Goal: Task Accomplishment & Management: Use online tool/utility

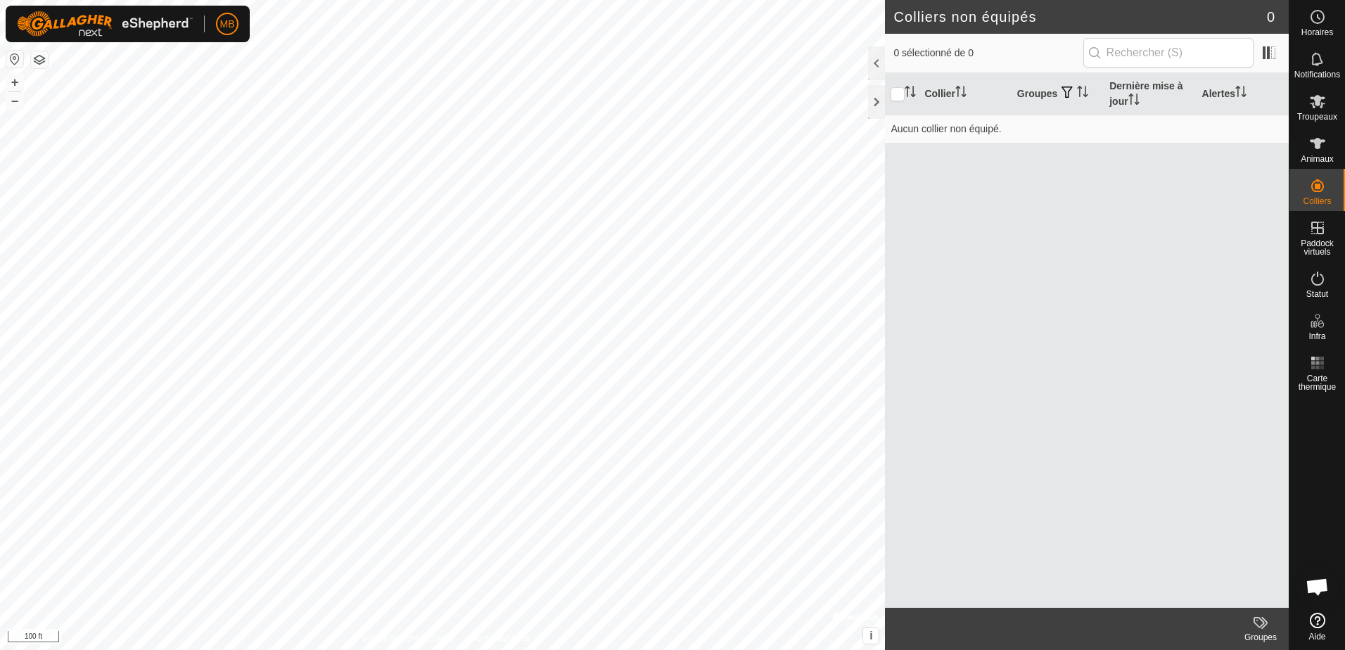
scroll to position [2251, 0]
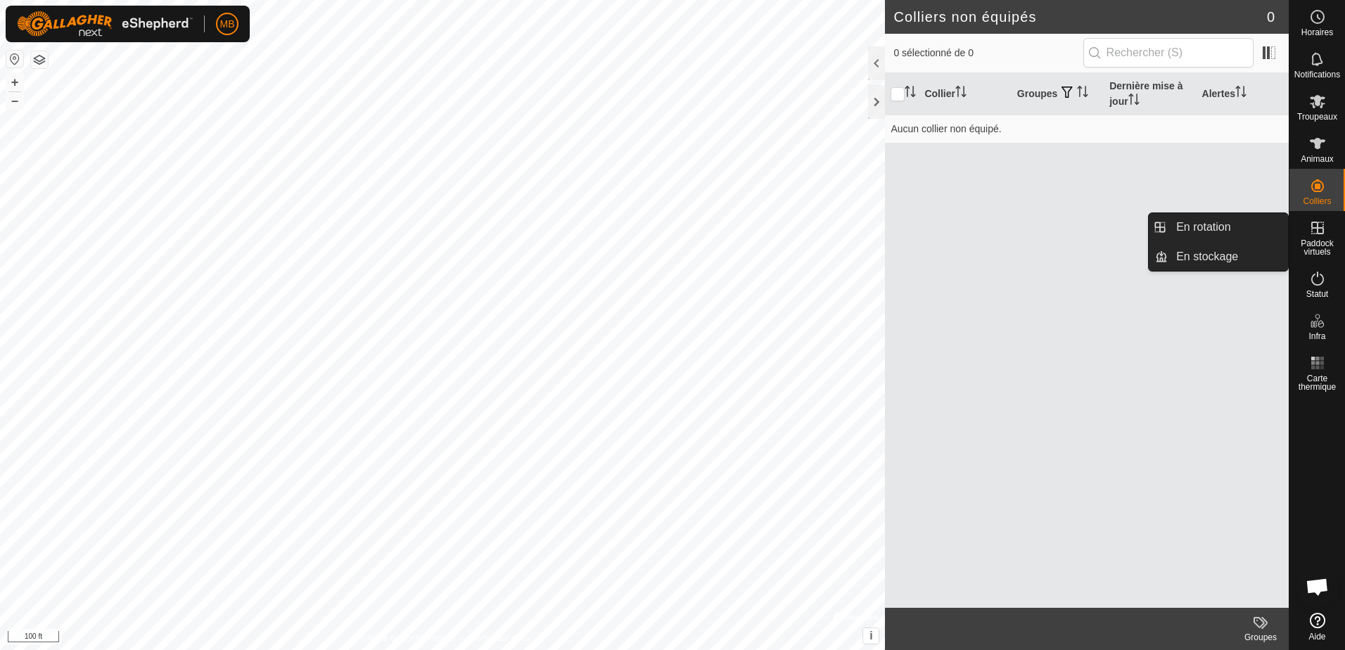
click at [1317, 234] on icon at bounding box center [1318, 228] width 13 height 13
click at [1246, 226] on link "En rotation" at bounding box center [1228, 227] width 120 height 28
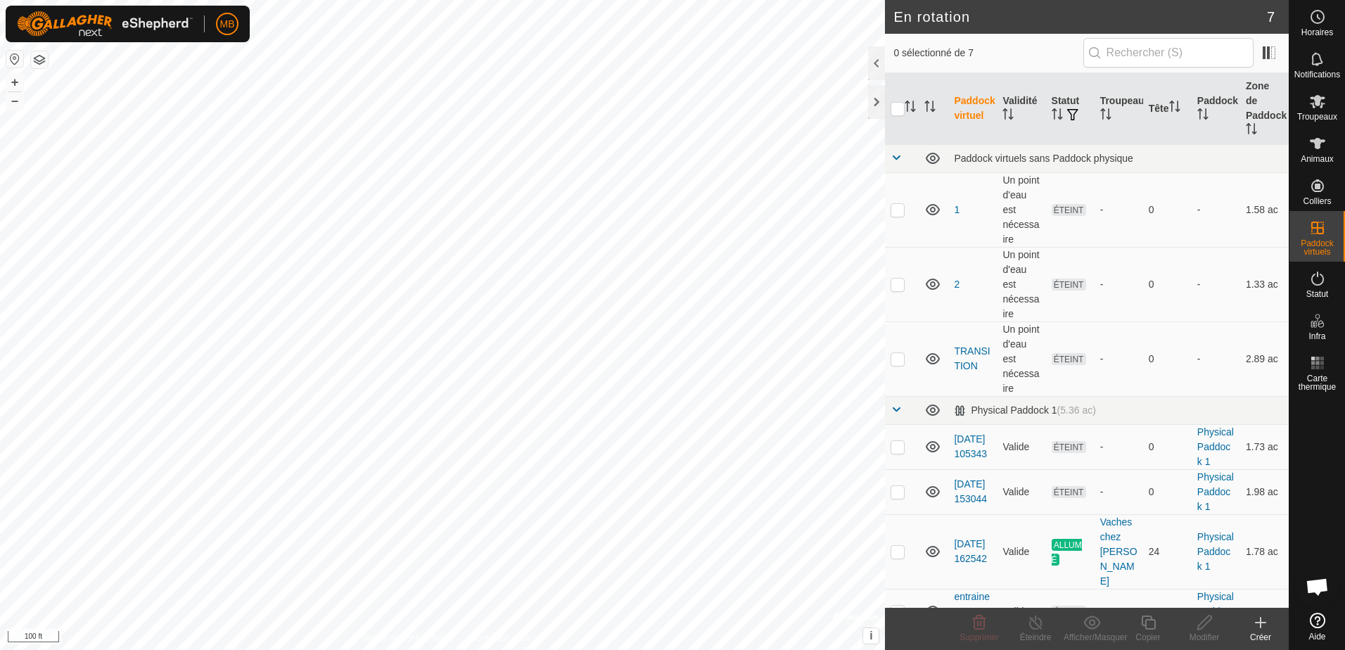
click at [1265, 621] on icon at bounding box center [1261, 622] width 17 height 17
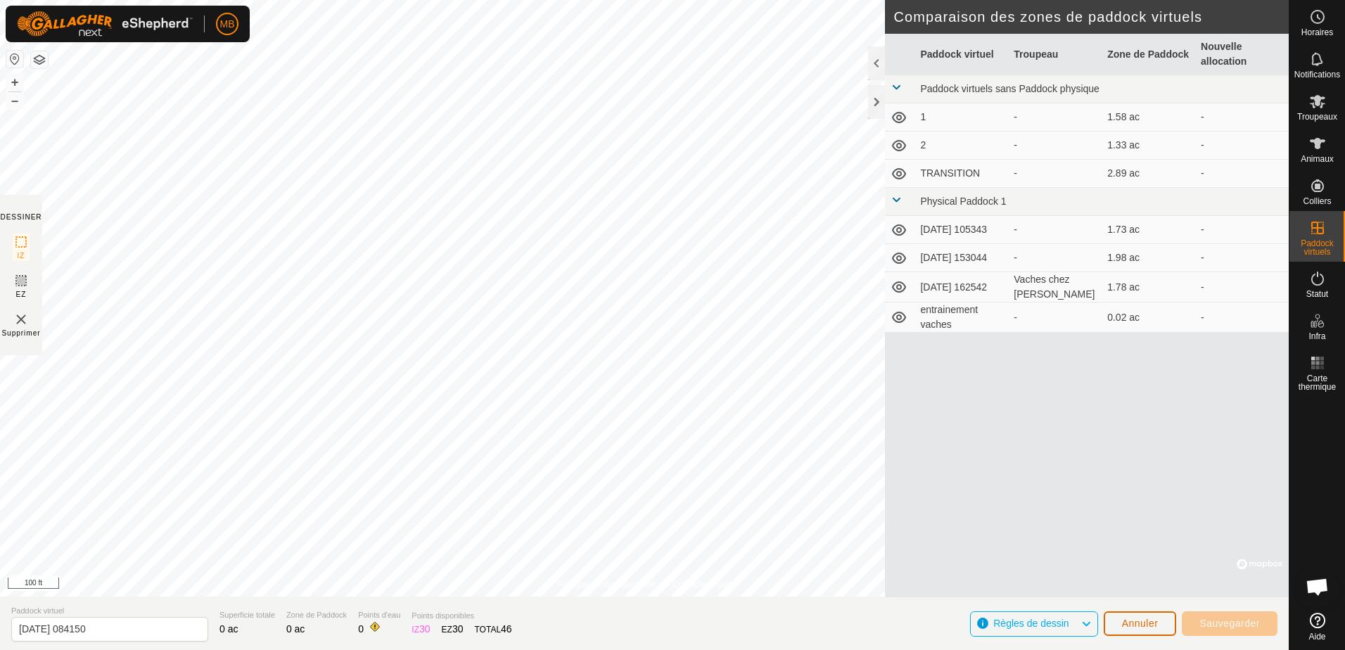
click at [1150, 625] on span "Annuler" at bounding box center [1140, 623] width 37 height 11
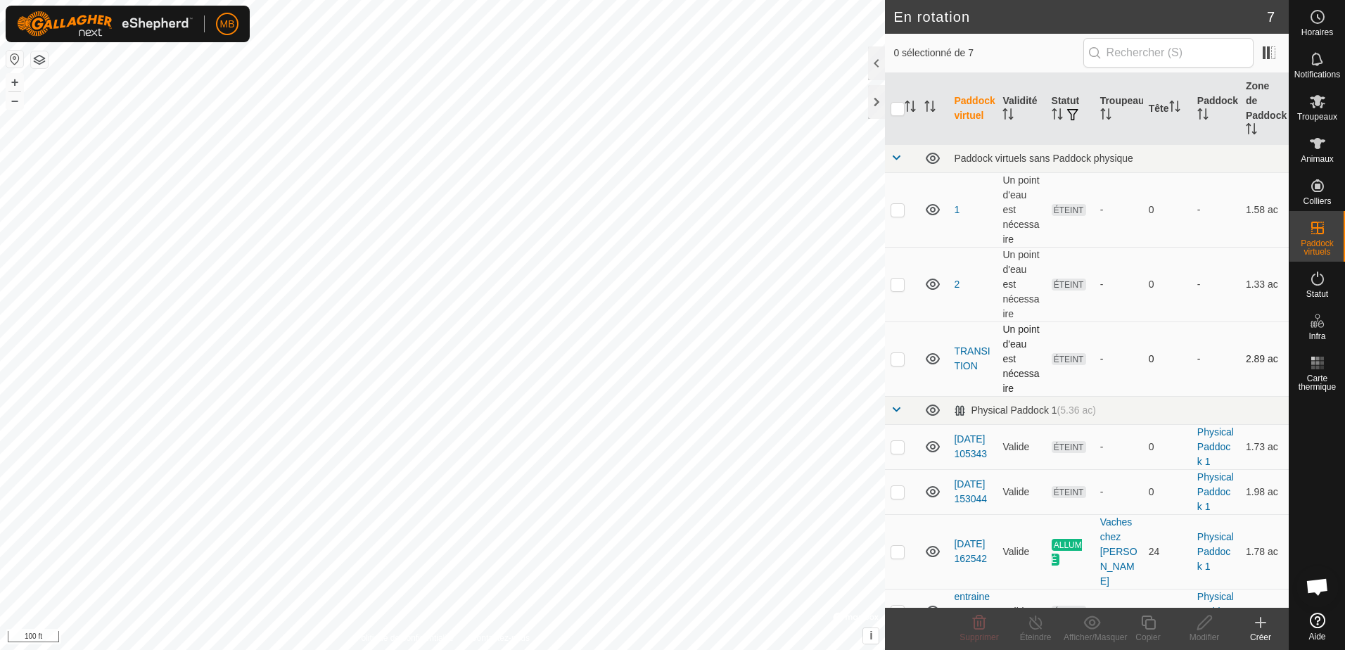
checkbox input "true"
click at [1149, 621] on icon at bounding box center [1149, 622] width 18 height 17
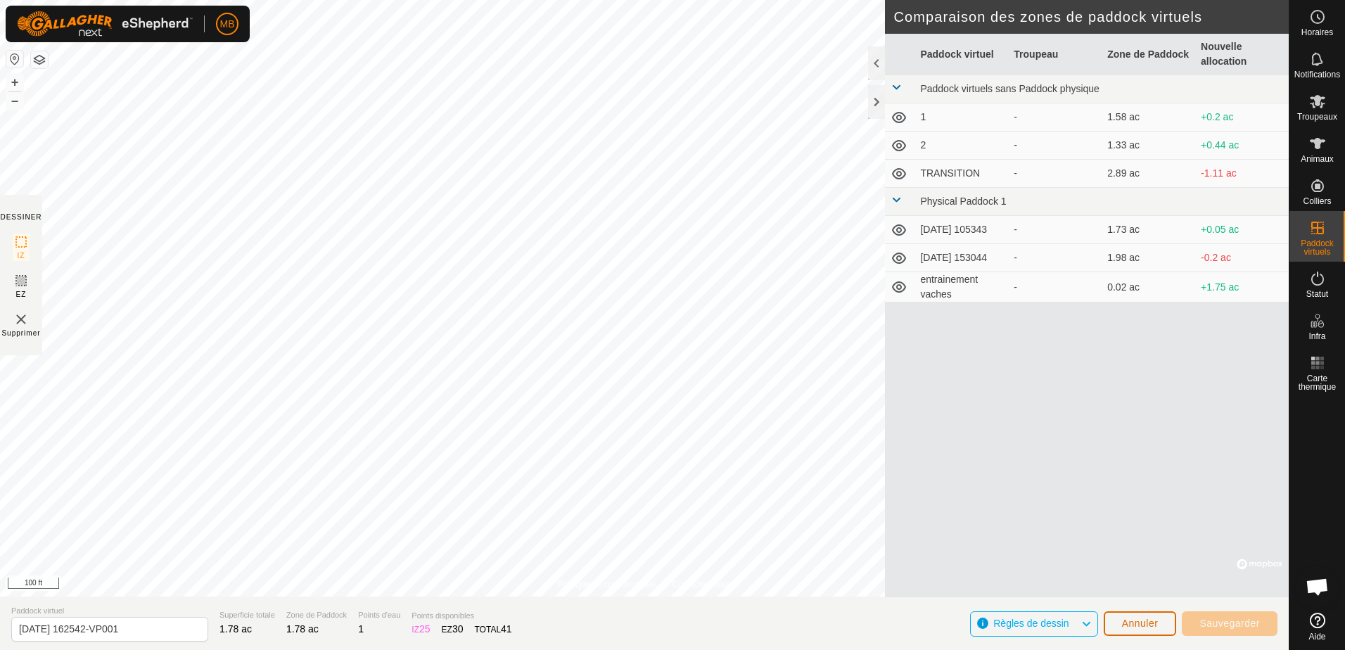
click at [1140, 624] on span "Annuler" at bounding box center [1140, 623] width 37 height 11
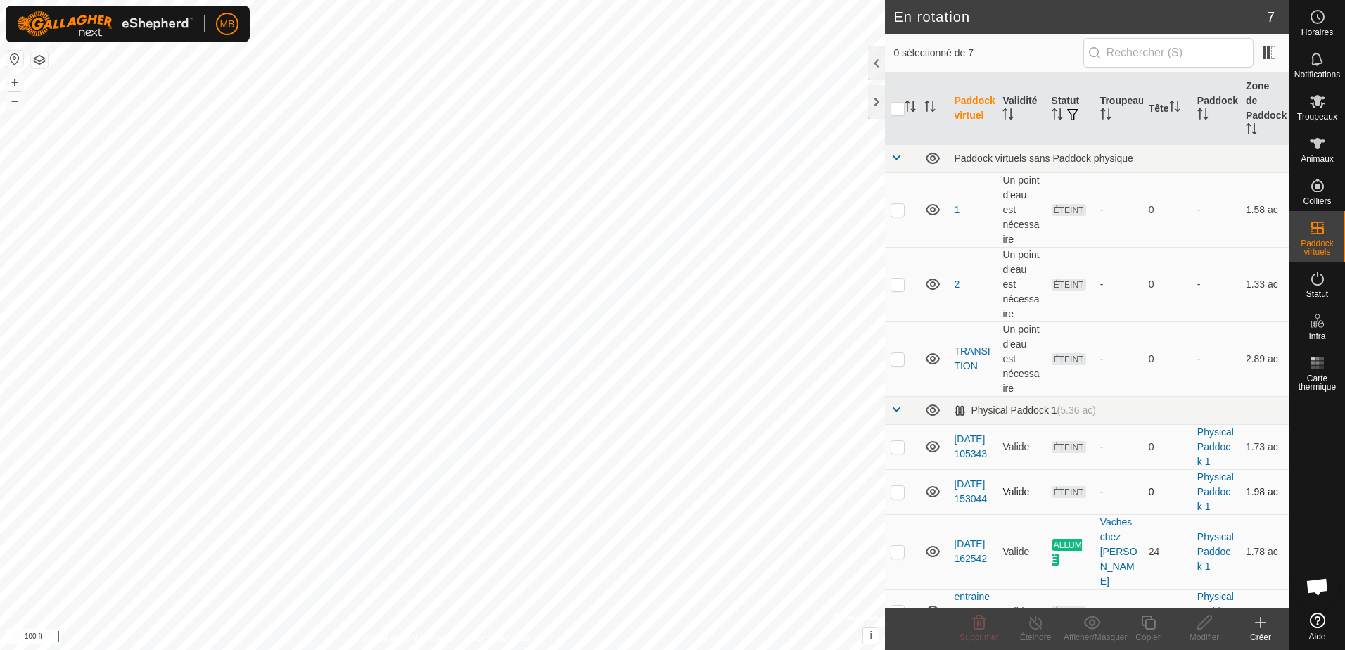
checkbox input "true"
click at [1151, 626] on icon at bounding box center [1149, 622] width 18 height 17
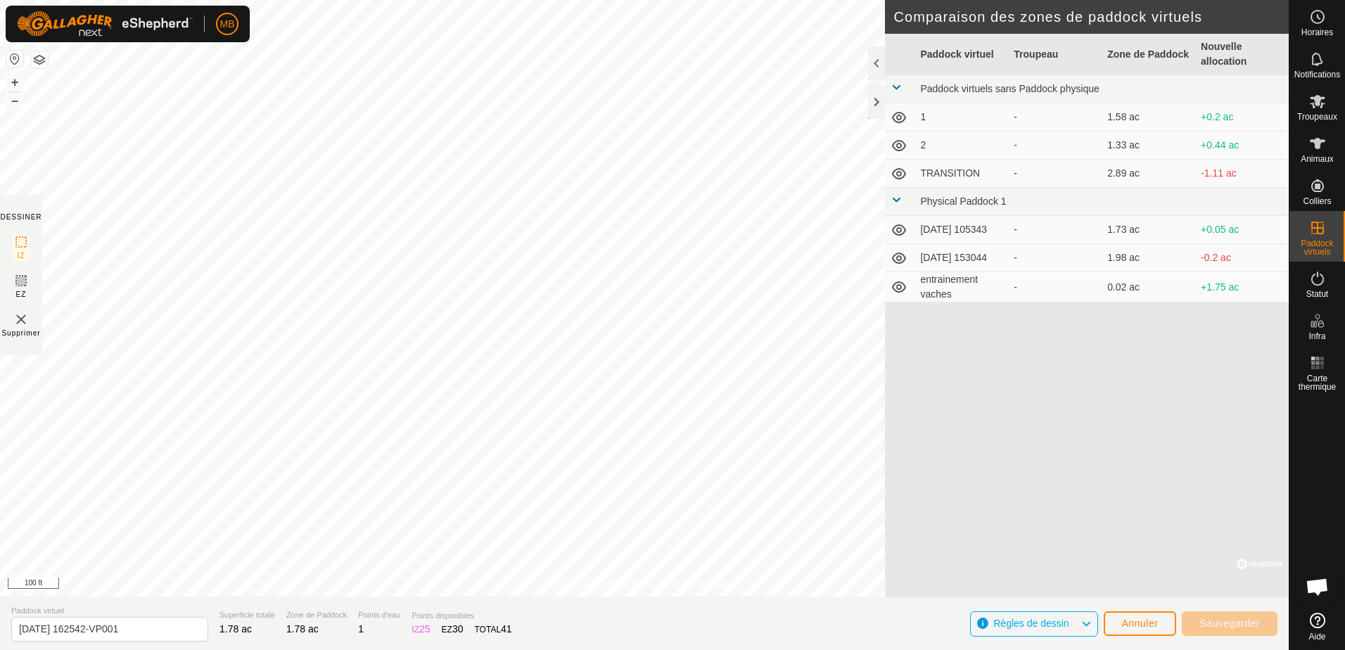
click at [1084, 623] on icon at bounding box center [1086, 624] width 11 height 18
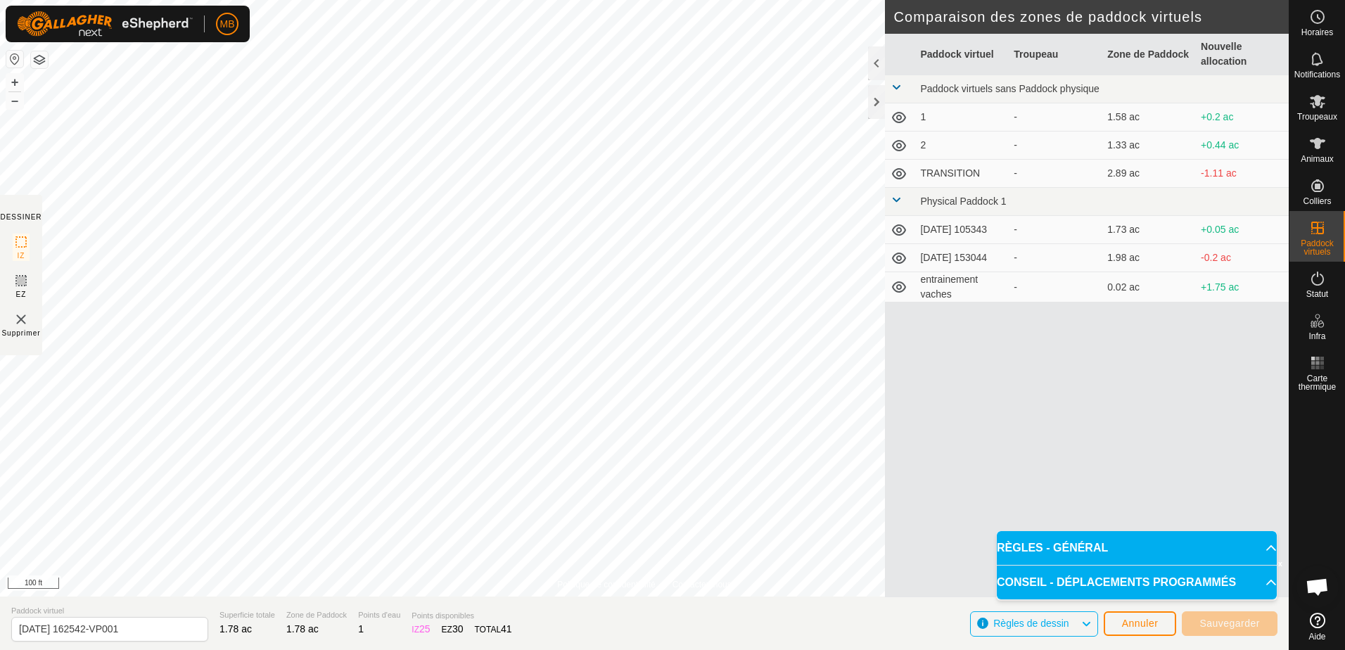
click at [1084, 623] on icon at bounding box center [1086, 624] width 11 height 18
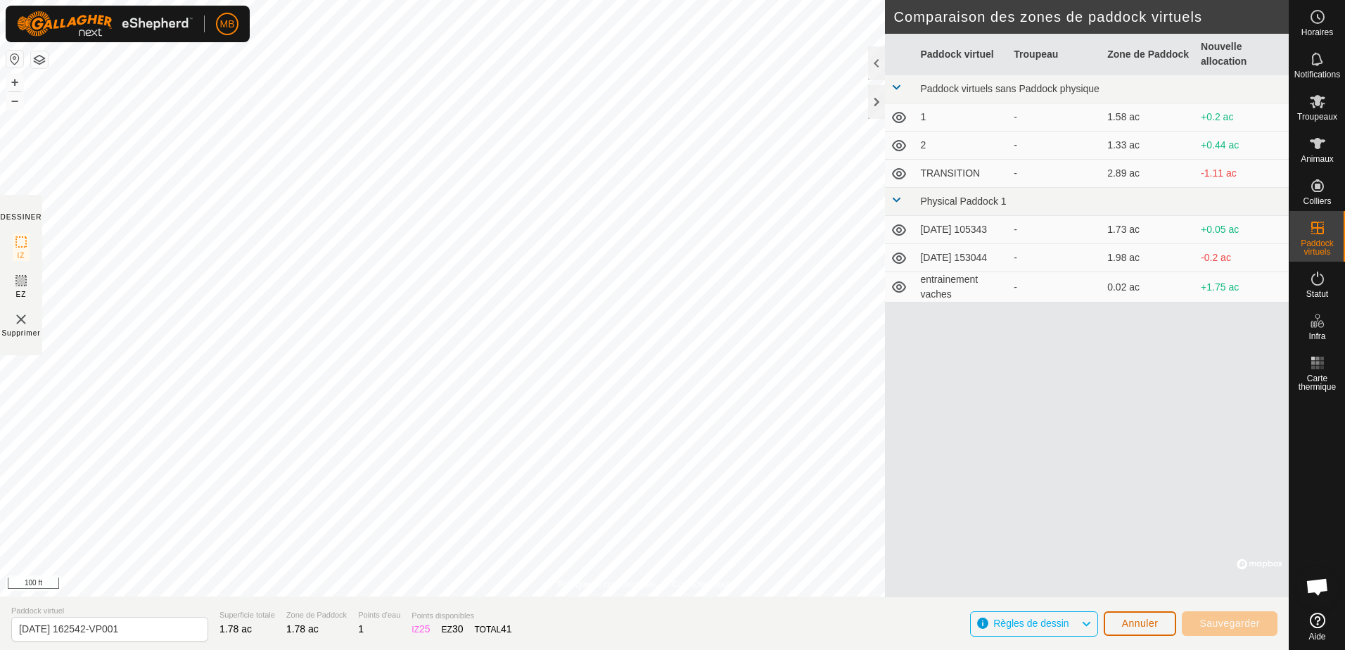
click at [1149, 621] on span "Annuler" at bounding box center [1140, 623] width 37 height 11
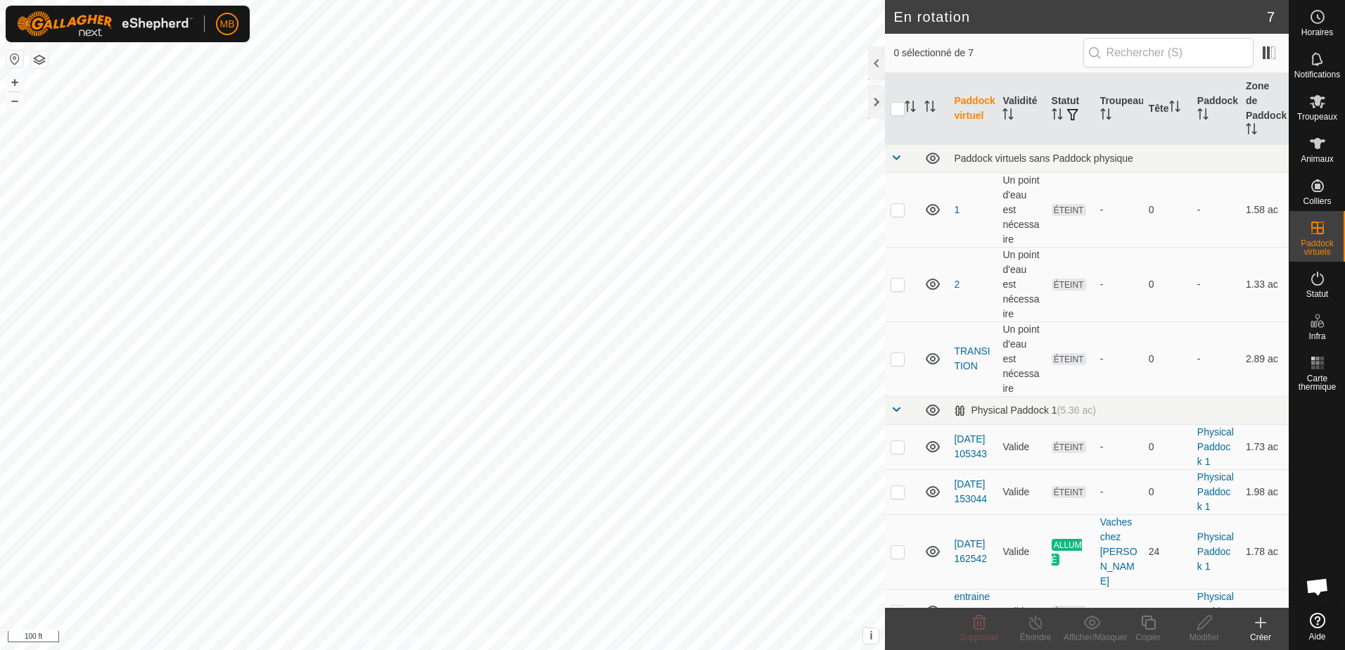
click at [1259, 623] on icon at bounding box center [1261, 622] width 17 height 17
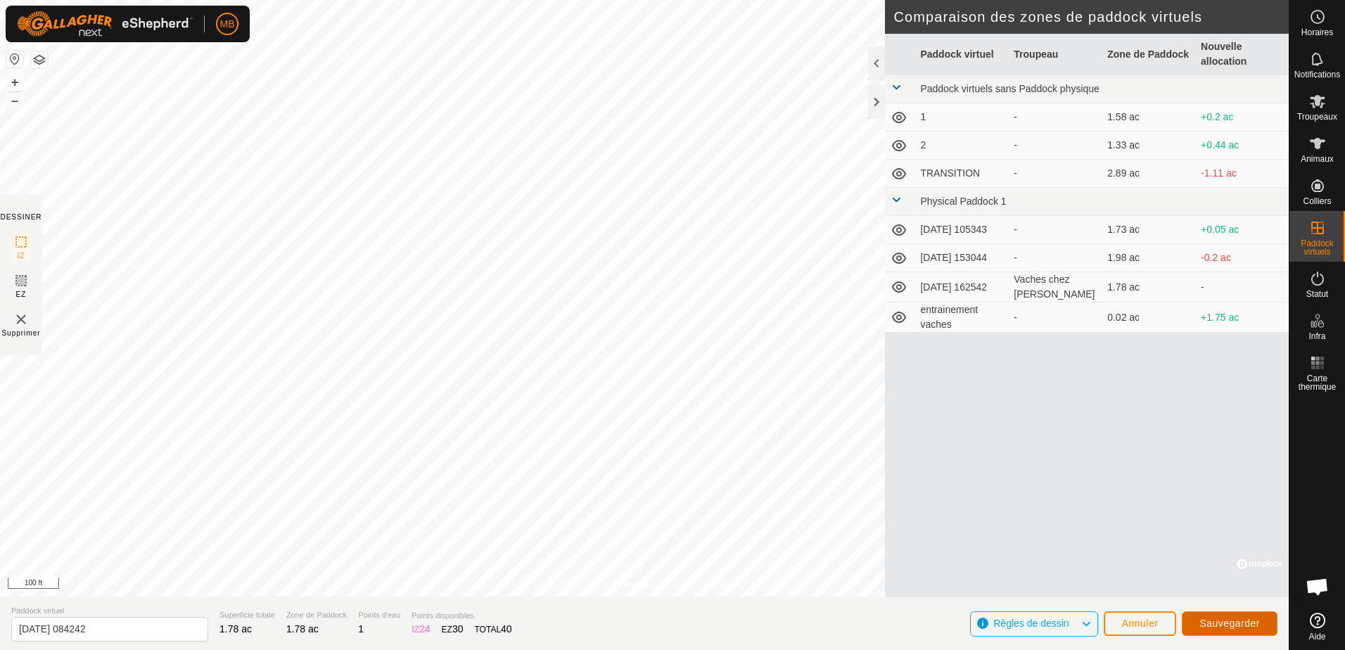
click at [1229, 622] on span "Sauvegarder" at bounding box center [1230, 623] width 61 height 11
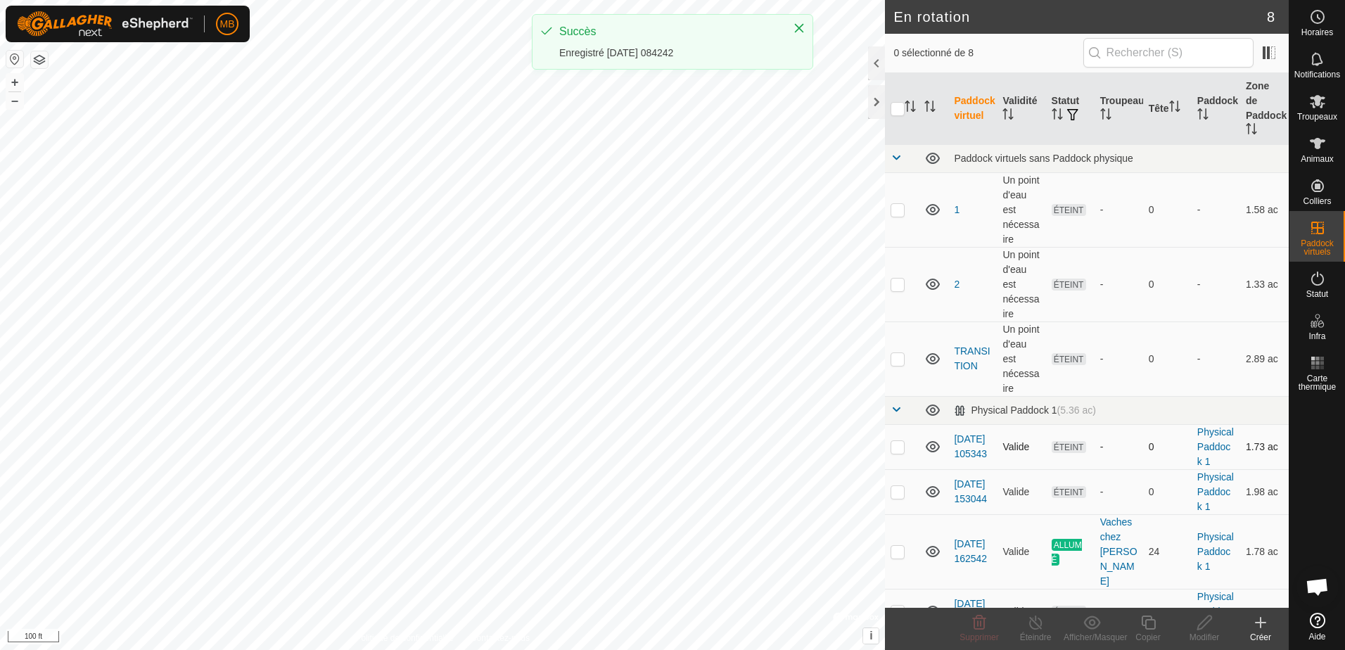
checkbox input "true"
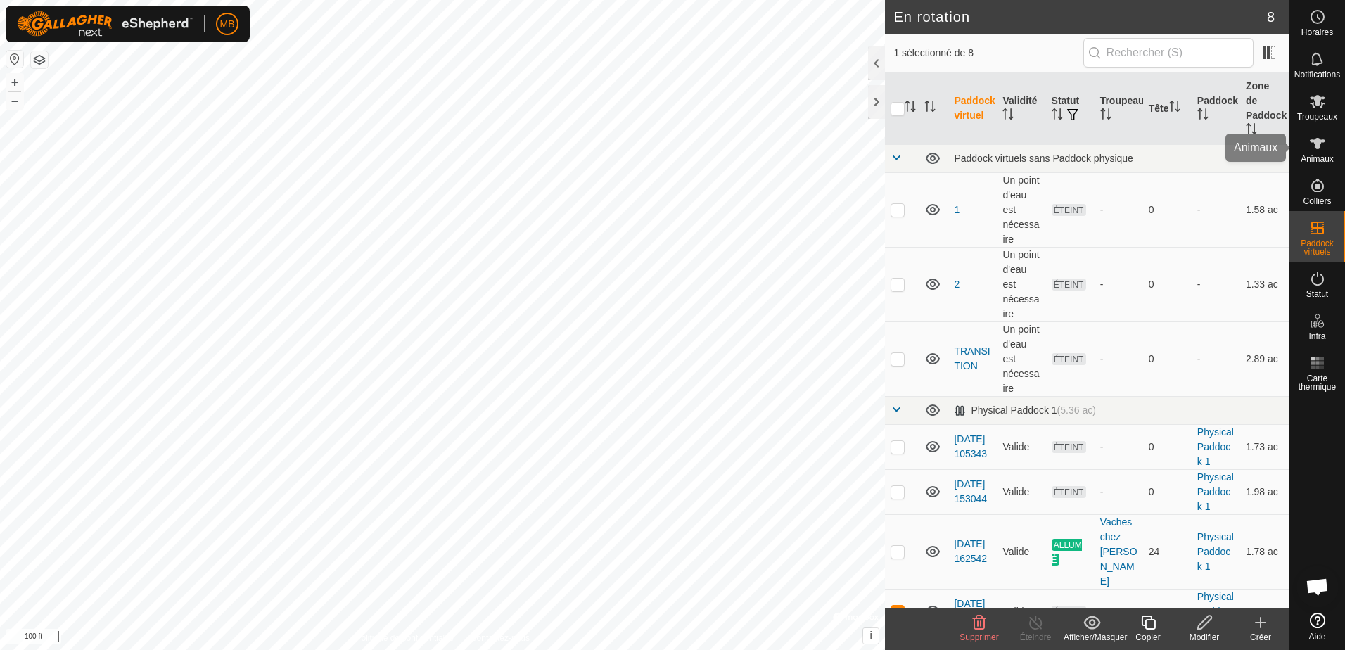
click at [1322, 137] on icon at bounding box center [1318, 143] width 17 height 17
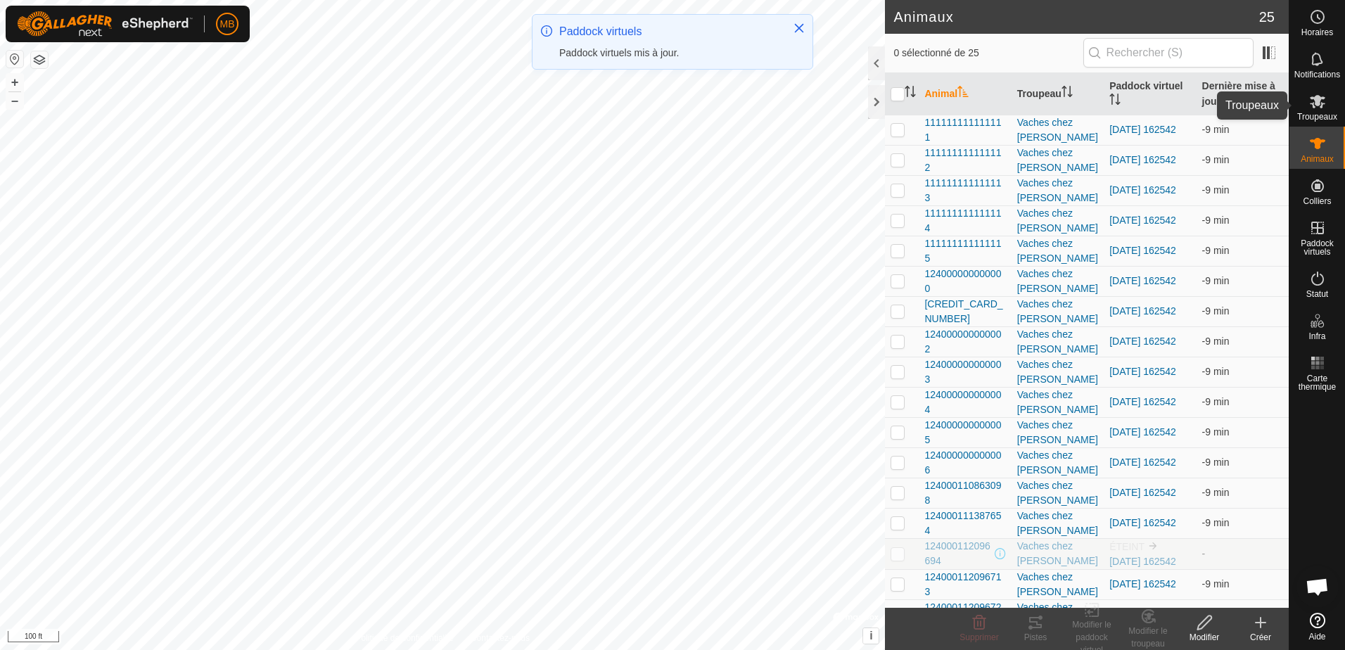
click at [1314, 104] on icon at bounding box center [1317, 101] width 15 height 13
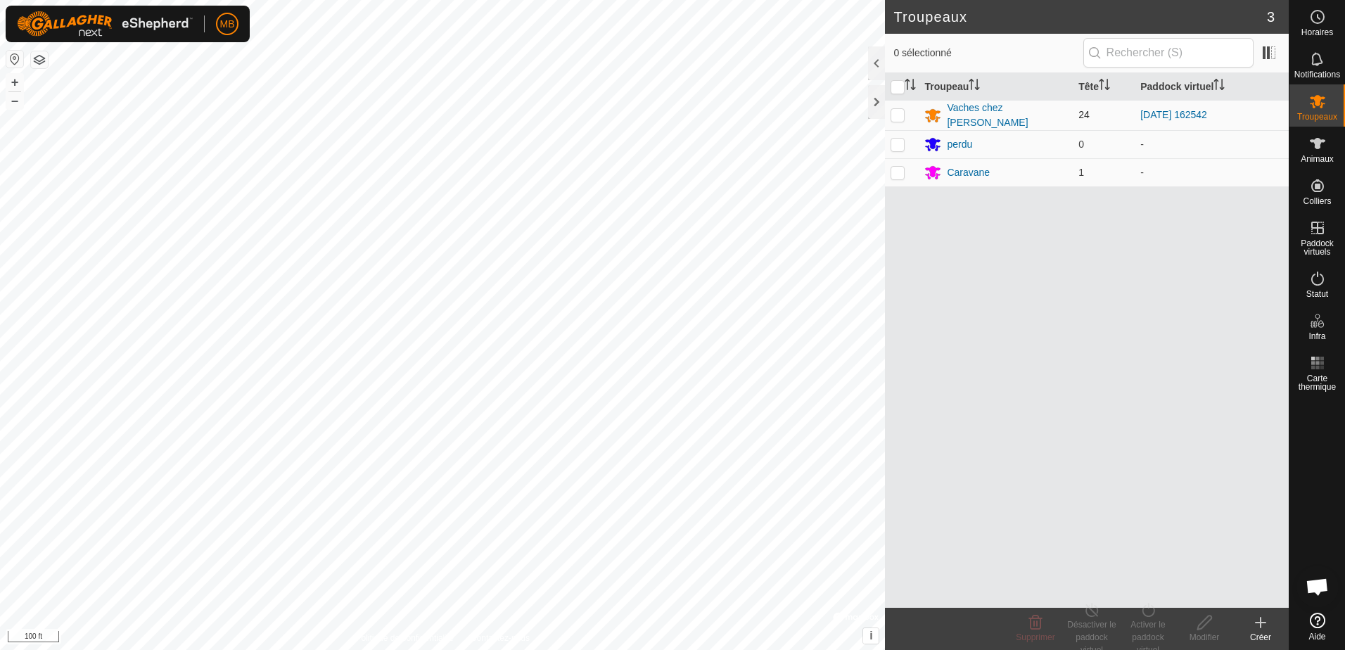
click at [897, 110] on p-checkbox at bounding box center [898, 114] width 14 height 11
checkbox input "true"
click at [1146, 628] on div "Activer le paddock virtuel" at bounding box center [1148, 638] width 56 height 38
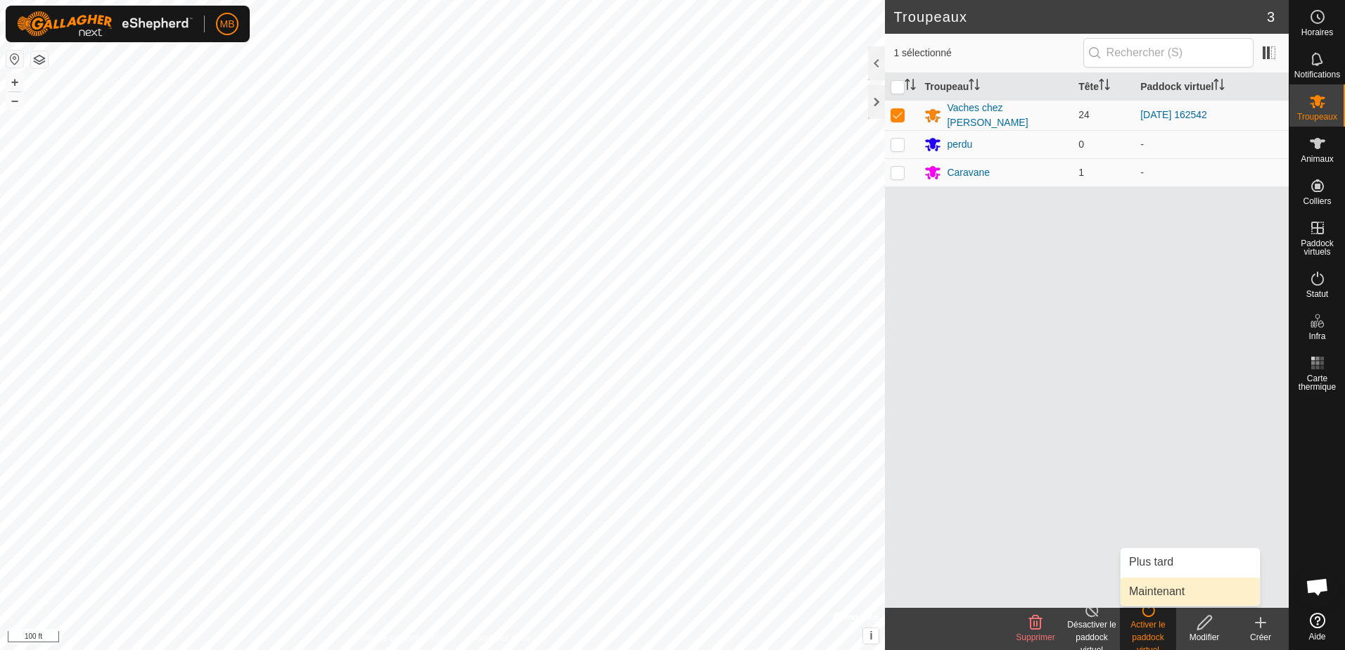
click at [1152, 588] on link "Maintenant" at bounding box center [1190, 592] width 139 height 28
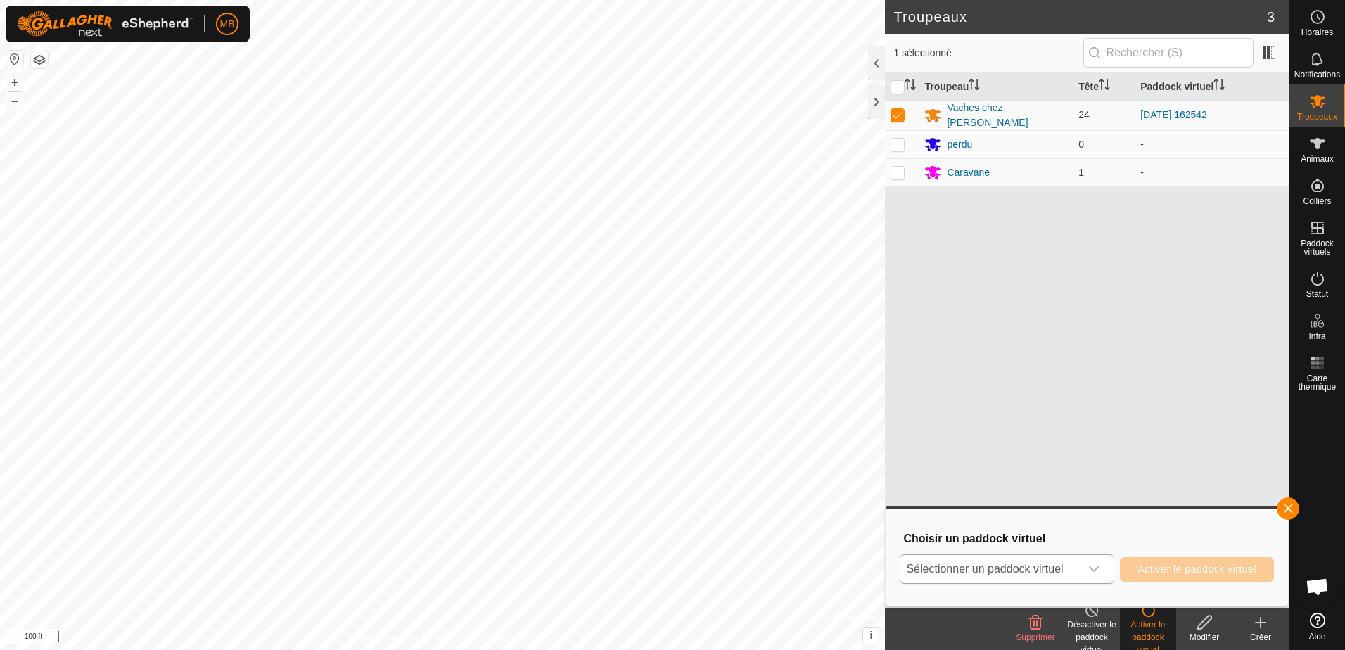
click at [1093, 570] on icon "dropdown trigger" at bounding box center [1095, 569] width 10 height 6
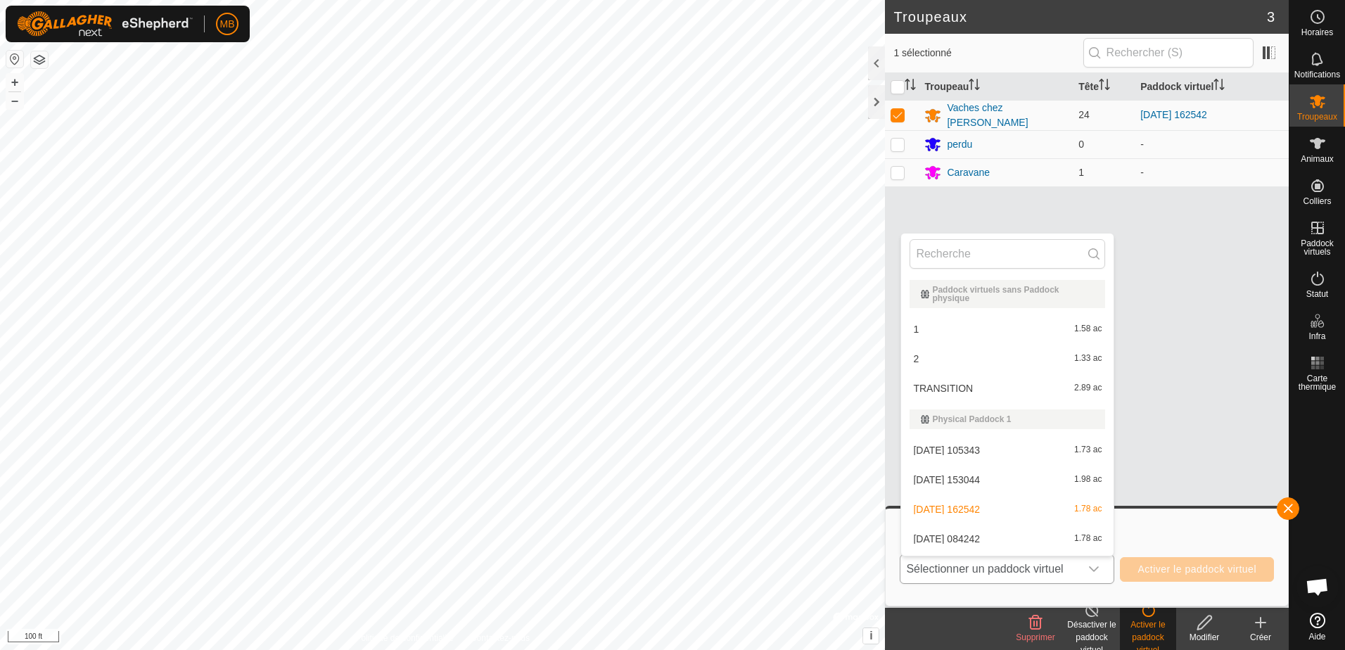
click at [985, 536] on li "[DATE] 084242 1.78 ac" at bounding box center [1007, 539] width 213 height 28
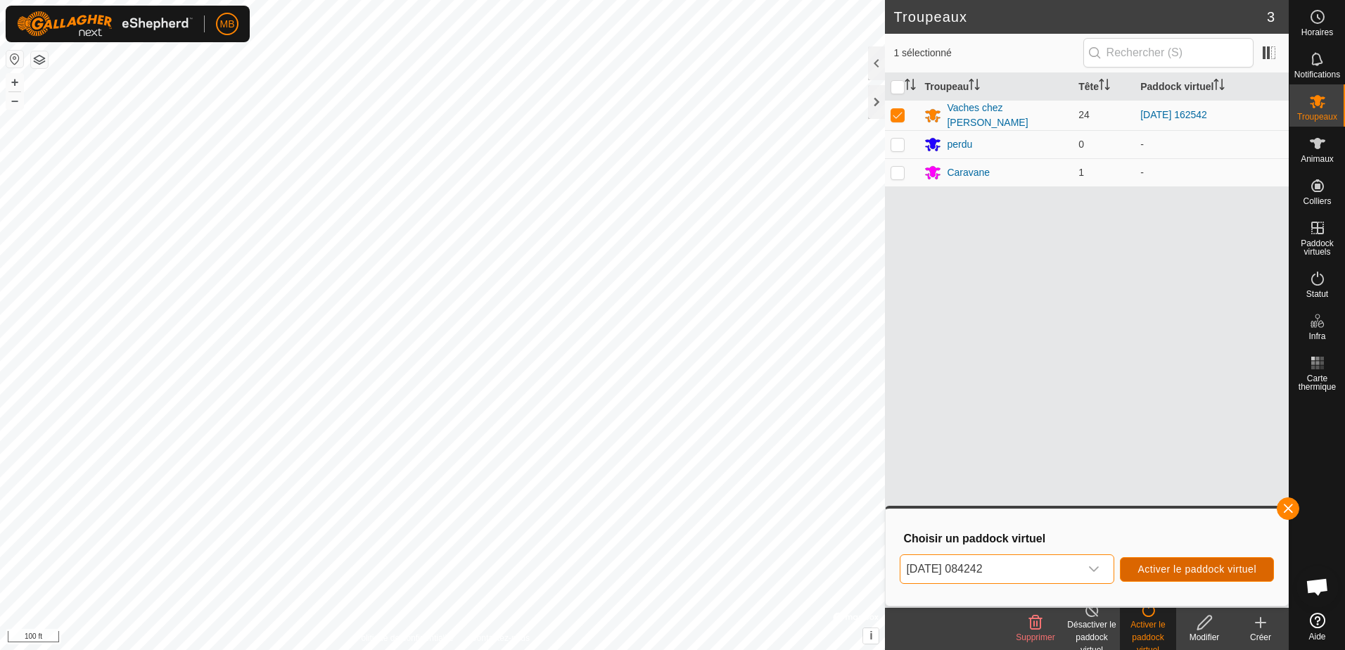
click at [1178, 573] on span "Activer le paddock virtuel" at bounding box center [1197, 569] width 119 height 11
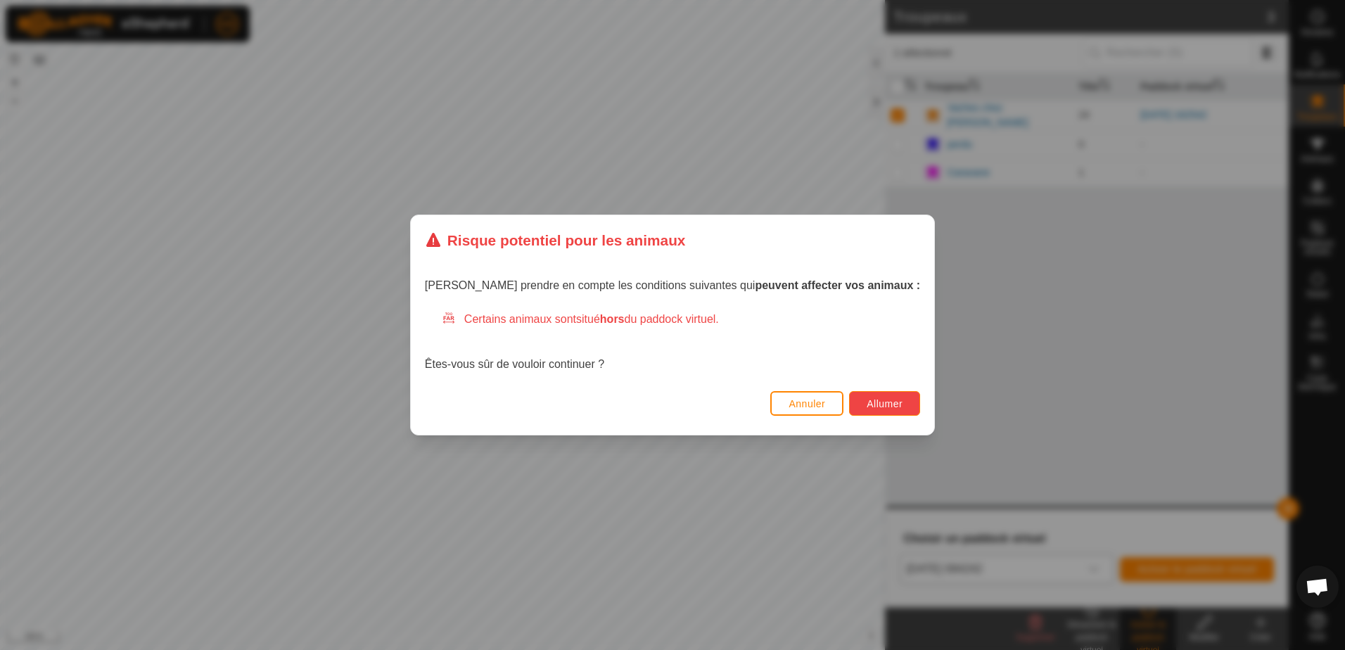
click at [867, 403] on span "Allumer" at bounding box center [885, 403] width 36 height 11
